Goal: Task Accomplishment & Management: Manage account settings

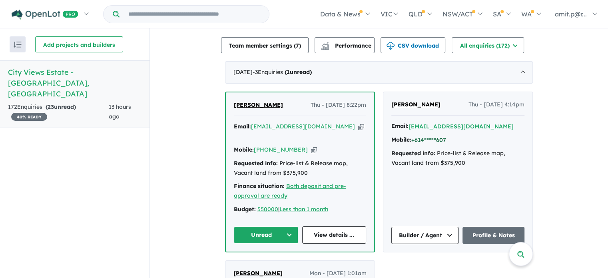
scroll to position [267, 0]
click at [358, 128] on icon "button" at bounding box center [361, 126] width 6 height 8
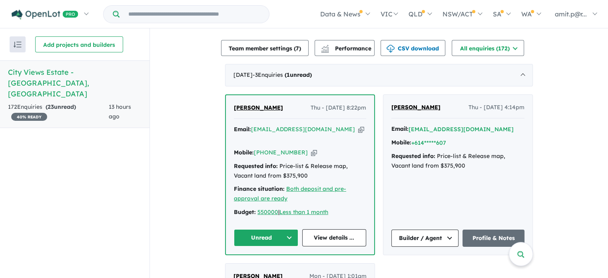
scroll to position [263, 0]
drag, startPoint x: 297, startPoint y: 141, endPoint x: 265, endPoint y: 143, distance: 32.0
click at [265, 148] on div "Mobile: [PHONE_NUMBER] Copied!" at bounding box center [300, 153] width 132 height 10
copy link "424 417 483"
drag, startPoint x: 366, startPoint y: 106, endPoint x: 312, endPoint y: 102, distance: 54.5
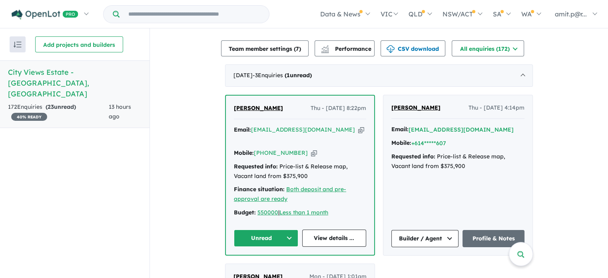
click at [312, 102] on div "[PERSON_NAME] Thu - [DATE] 8:22pm Email: [EMAIL_ADDRESS][DOMAIN_NAME] Copied! M…" at bounding box center [300, 174] width 148 height 159
copy span "[DATE] 8:22pm"
click at [270, 229] on button "Unread" at bounding box center [266, 237] width 64 height 17
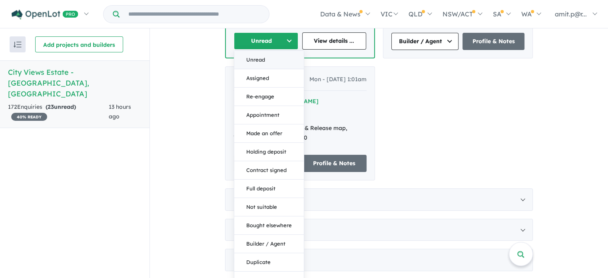
scroll to position [486, 0]
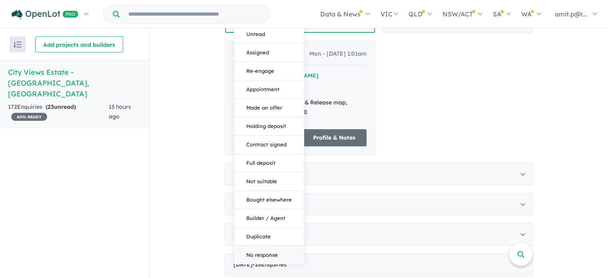
click at [252, 246] on button "No response" at bounding box center [269, 255] width 70 height 18
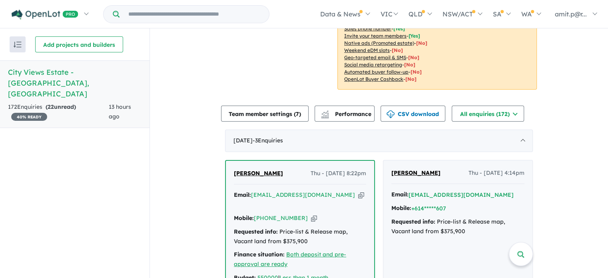
scroll to position [196, 0]
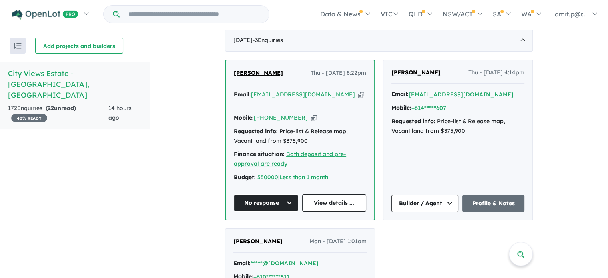
scroll to position [300, 0]
click at [283, 194] on button "No response" at bounding box center [266, 202] width 64 height 17
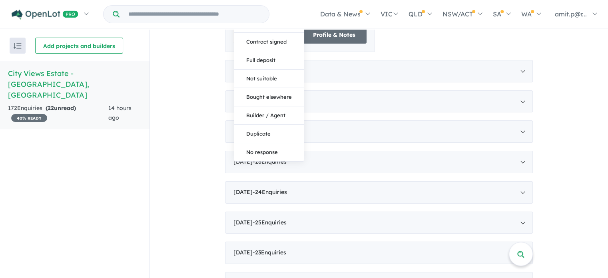
scroll to position [598, 0]
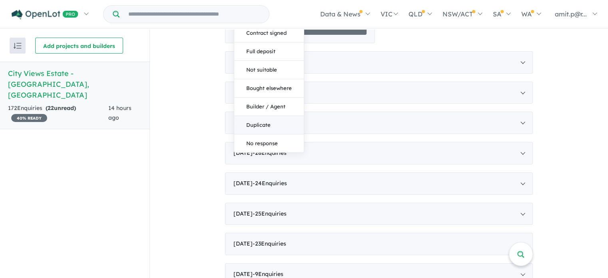
click at [261, 116] on button "Duplicate" at bounding box center [269, 125] width 70 height 18
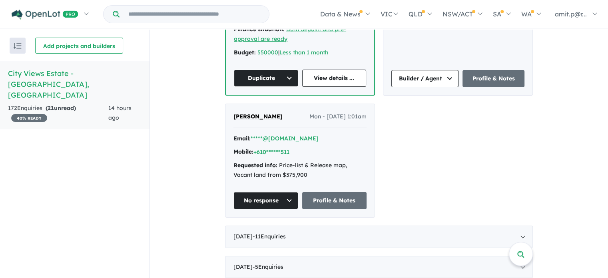
scroll to position [292, 0]
